Goal: Task Accomplishment & Management: Use online tool/utility

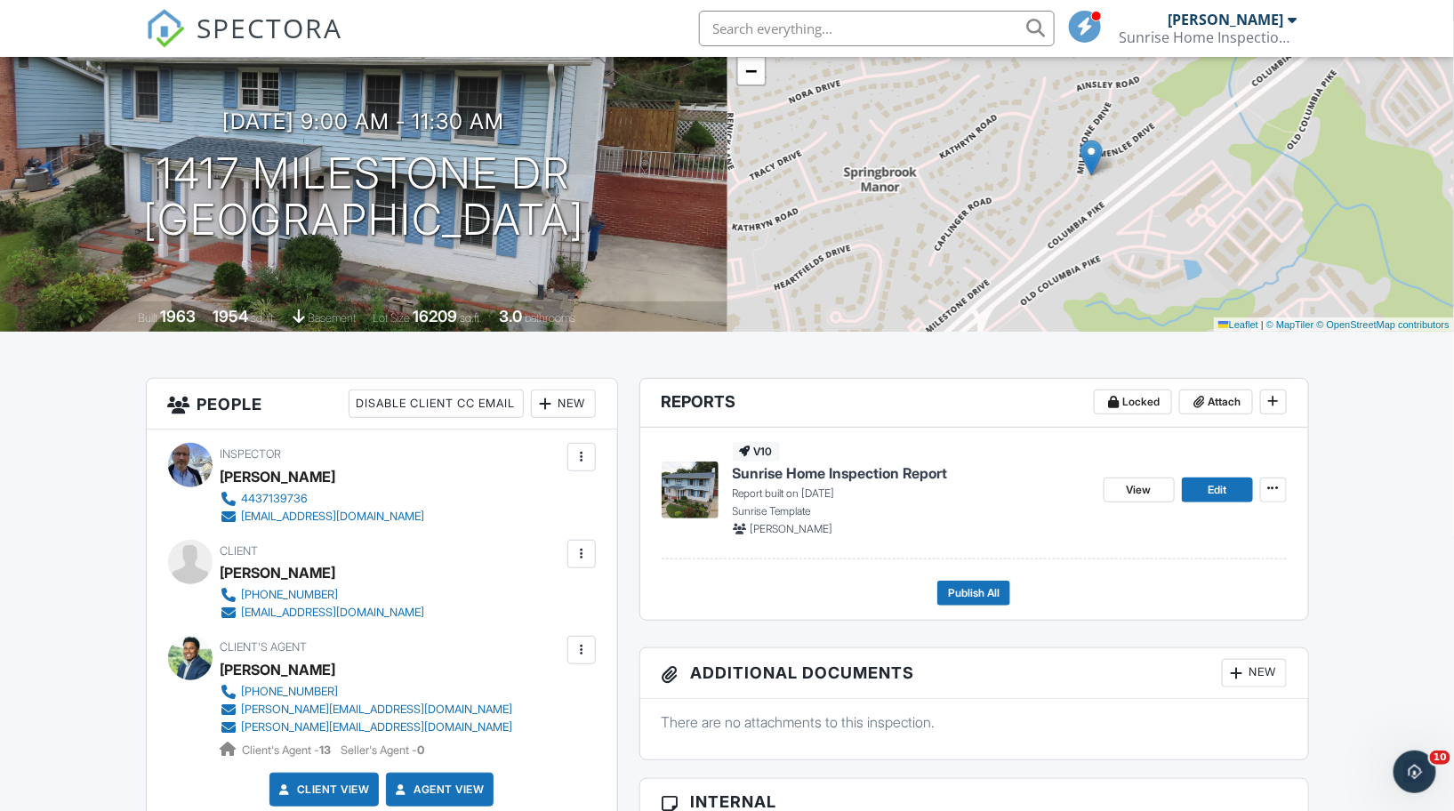
scroll to position [152, 0]
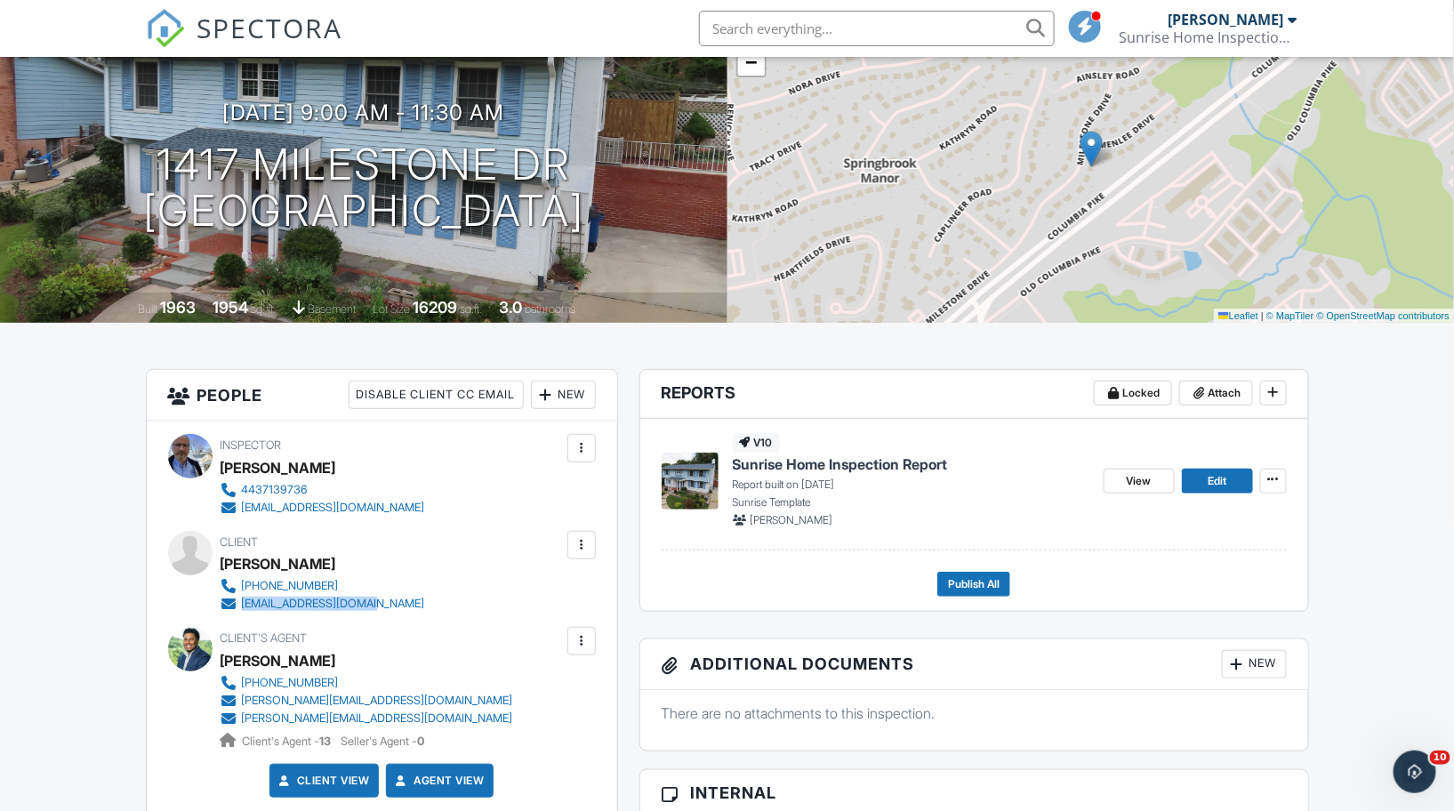
drag, startPoint x: 394, startPoint y: 601, endPoint x: 244, endPoint y: 607, distance: 150.4
type textarea "[EMAIL_ADDRESS][DOMAIN_NAME]"
click at [244, 607] on div "Client [PERSON_NAME] [PHONE_NUMBER] [EMAIL_ADDRESS][DOMAIN_NAME]" at bounding box center [366, 572] width 290 height 82
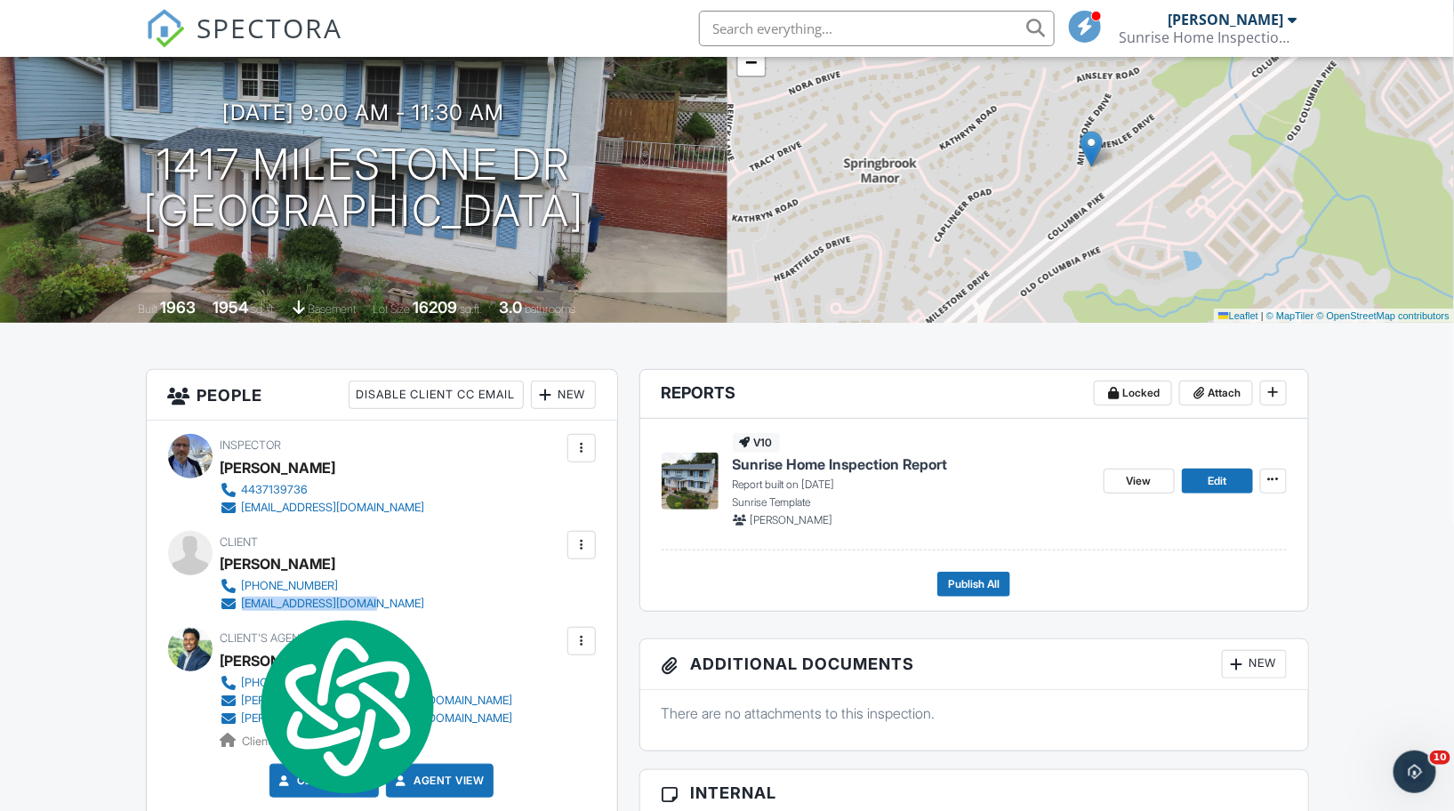
copy div "[EMAIL_ADDRESS][DOMAIN_NAME]"
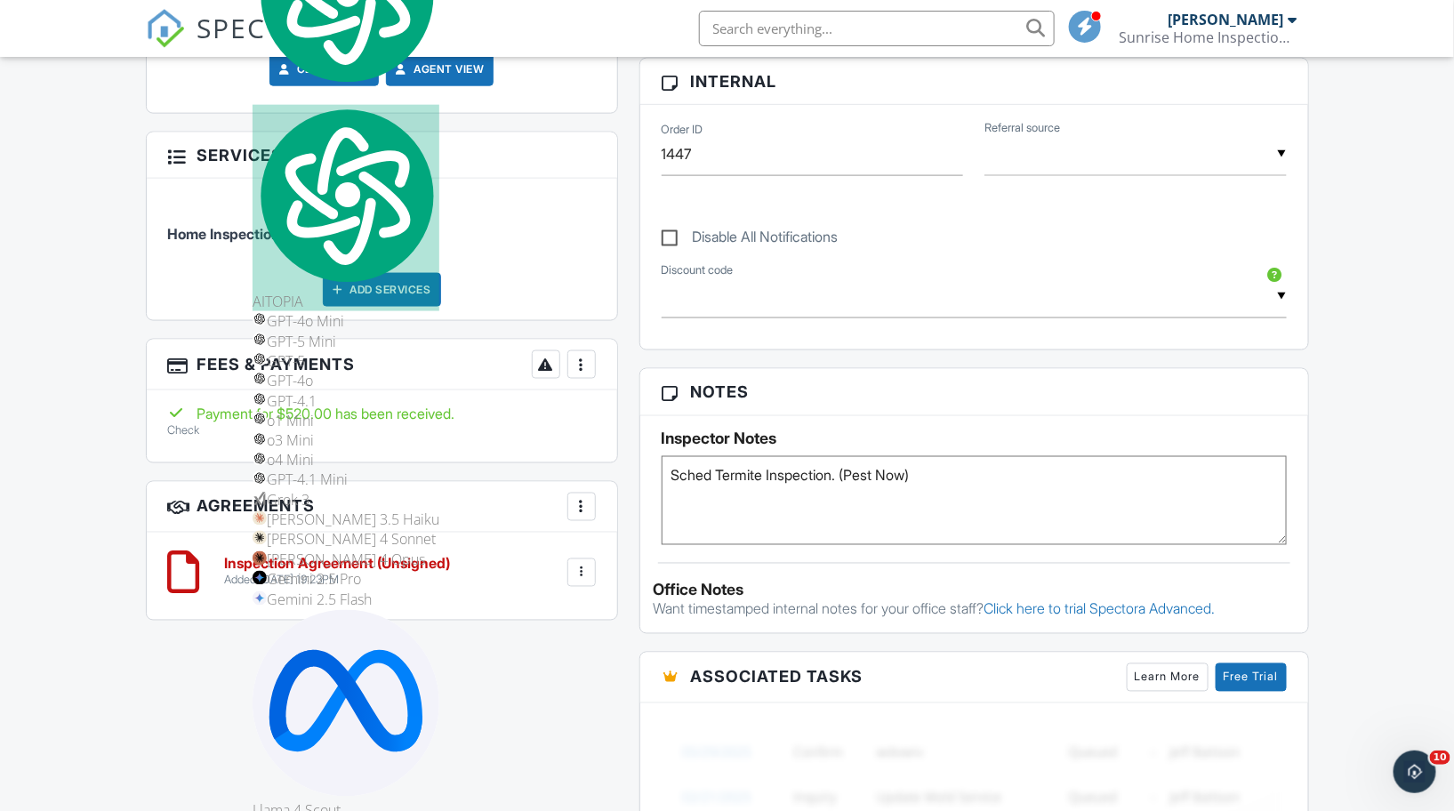
scroll to position [872, 0]
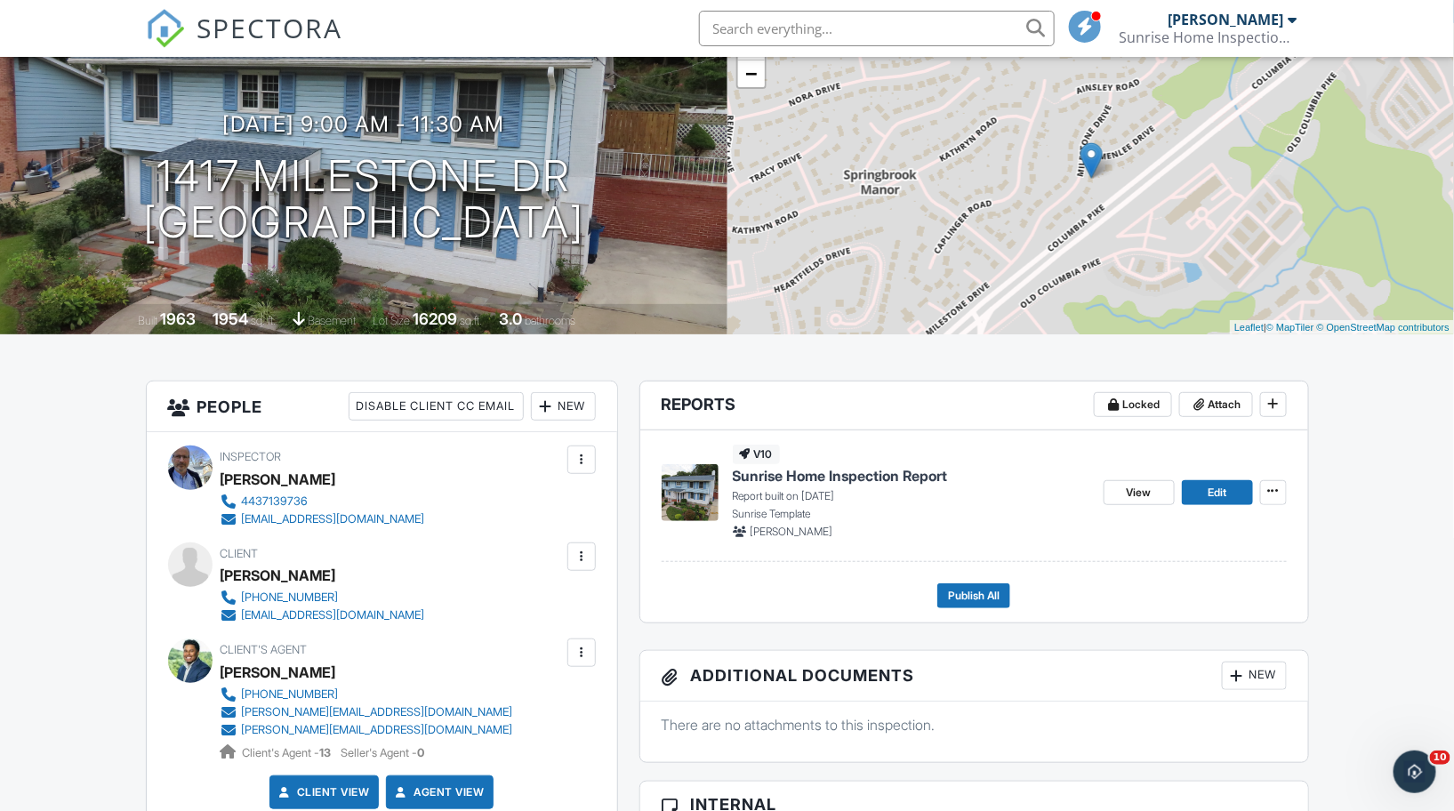
scroll to position [11687, 0]
click at [792, 481] on span "Sunrise Home Inspection Report" at bounding box center [840, 476] width 215 height 20
